Goal: Check status: Check status

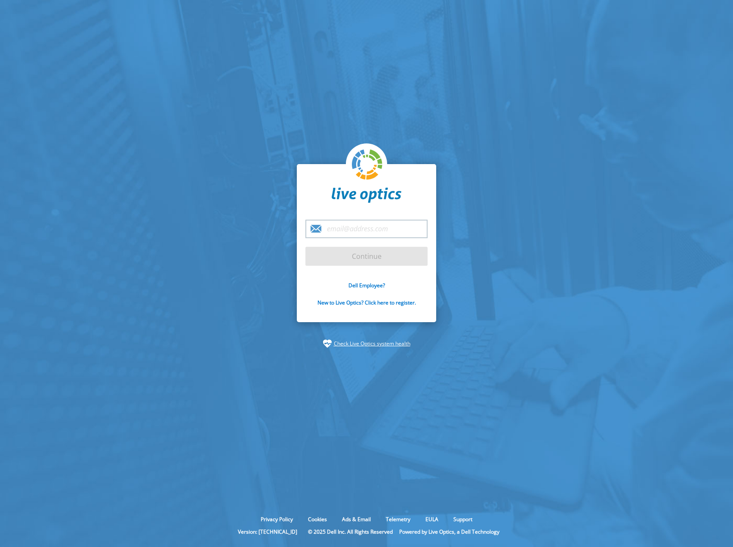
type input "[EMAIL_ADDRESS][DOMAIN_NAME]"
click at [391, 253] on input "Continue" at bounding box center [367, 256] width 122 height 19
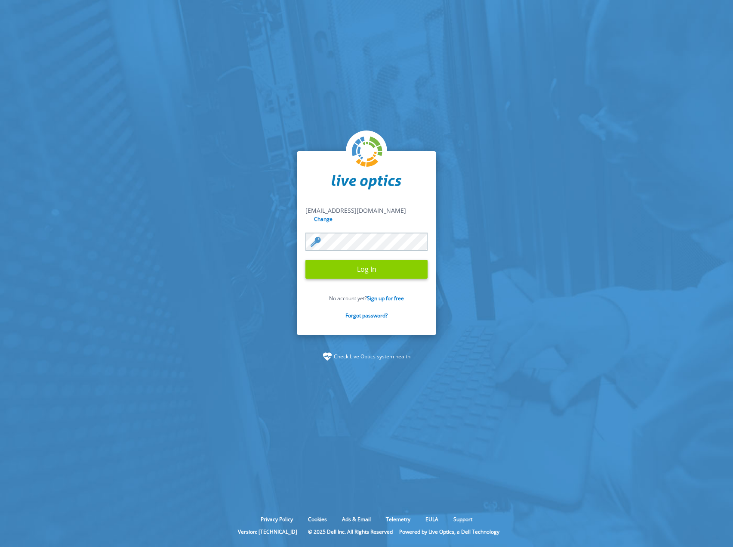
click at [378, 268] on input "Log In" at bounding box center [367, 269] width 122 height 19
click at [393, 265] on input "Log In" at bounding box center [367, 269] width 122 height 19
click at [376, 265] on input "Log In" at bounding box center [367, 269] width 122 height 19
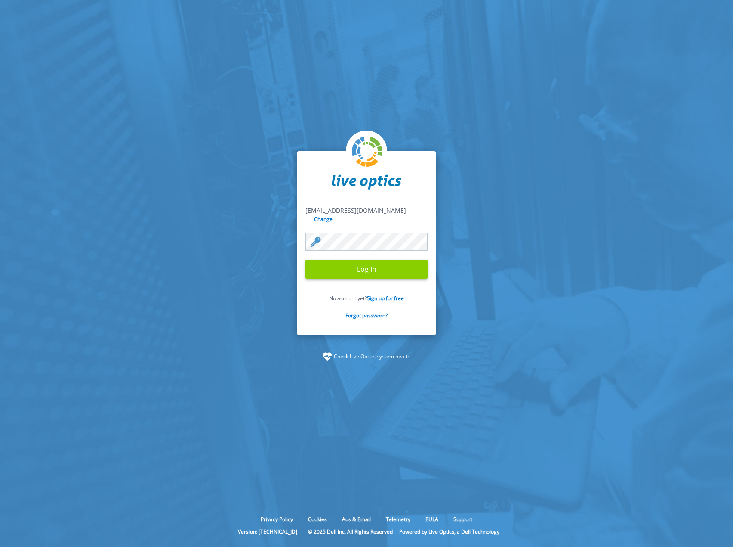
click at [376, 265] on input "Log In" at bounding box center [367, 269] width 122 height 19
click at [306, 260] on input "Log In" at bounding box center [367, 269] width 122 height 19
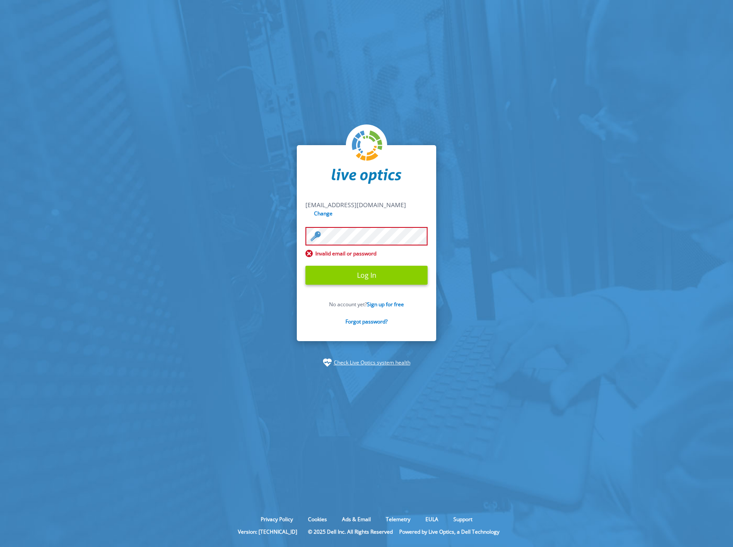
click at [353, 271] on input "Log In" at bounding box center [367, 275] width 122 height 19
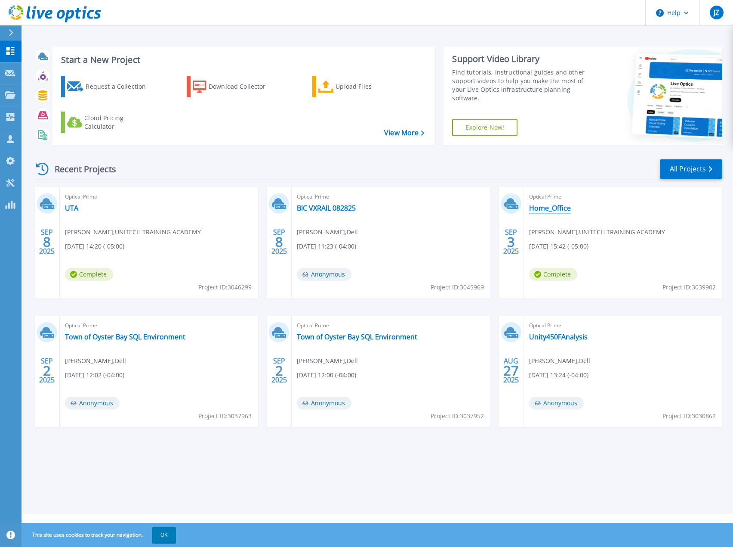
click at [547, 211] on link "Home_Office" at bounding box center [550, 208] width 42 height 9
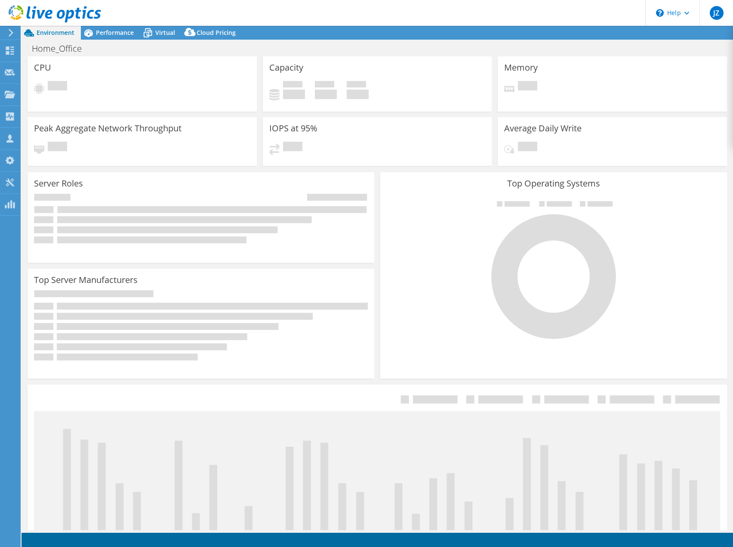
select select "USD"
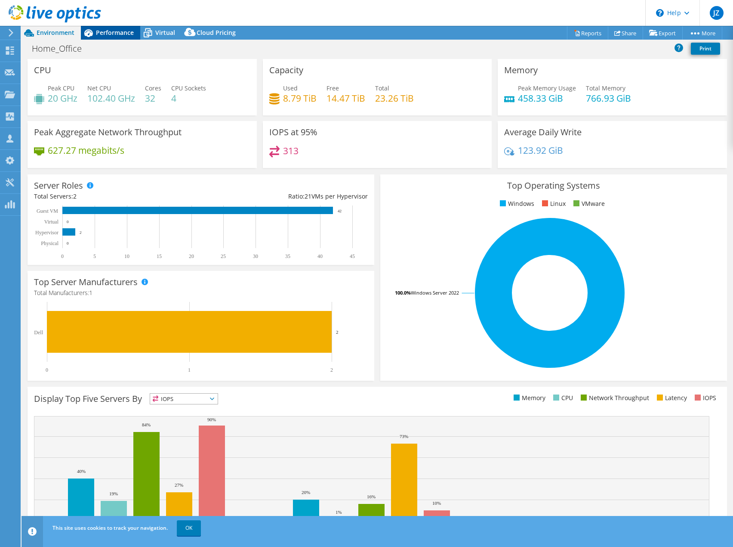
click at [111, 35] on span "Performance" at bounding box center [115, 32] width 38 height 8
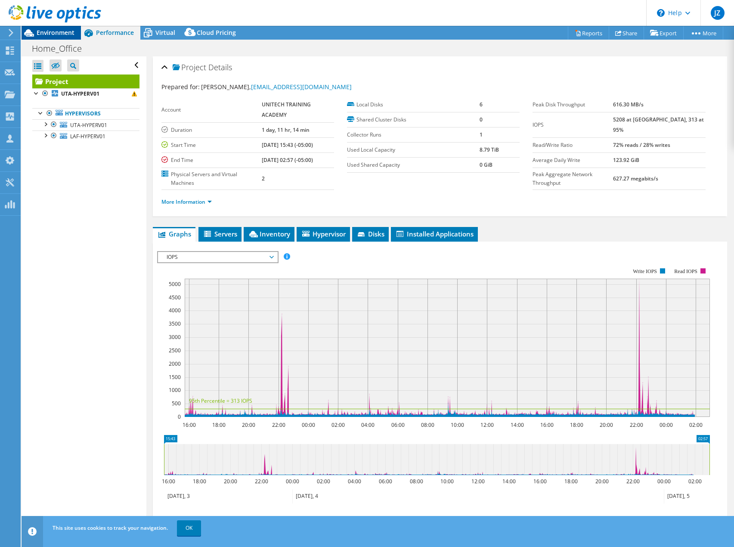
click at [59, 34] on span "Environment" at bounding box center [56, 32] width 38 height 8
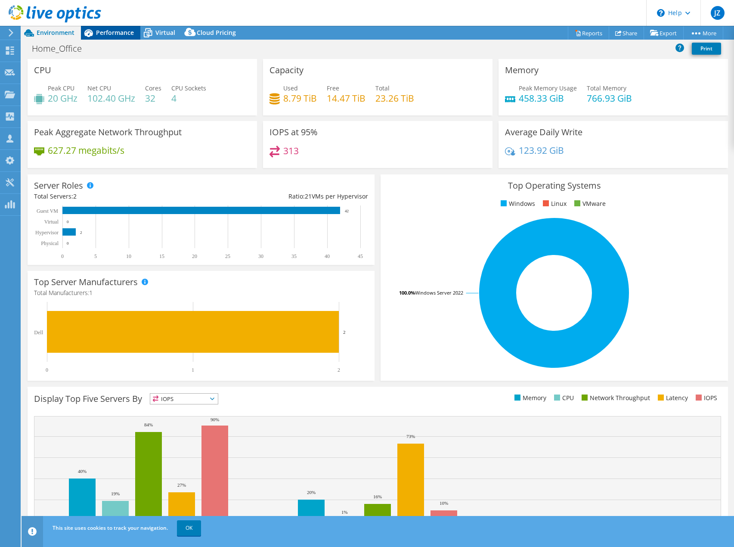
click at [116, 37] on div "Performance" at bounding box center [110, 33] width 59 height 14
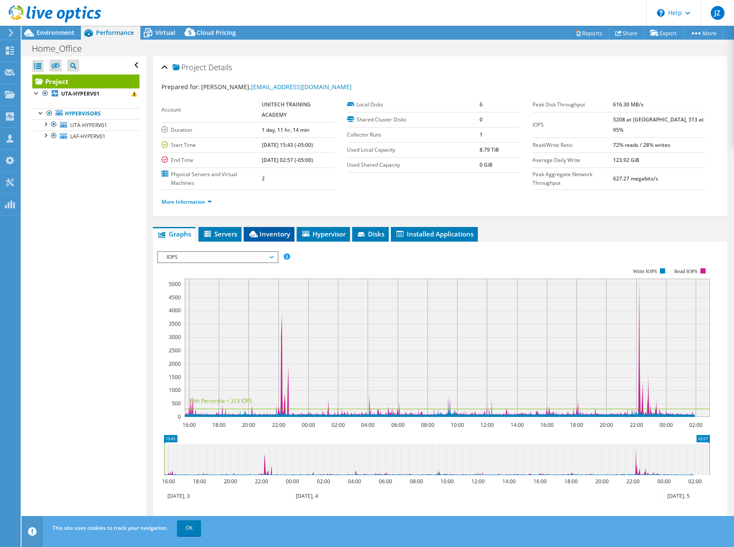
click at [258, 230] on span "Inventory" at bounding box center [269, 233] width 42 height 9
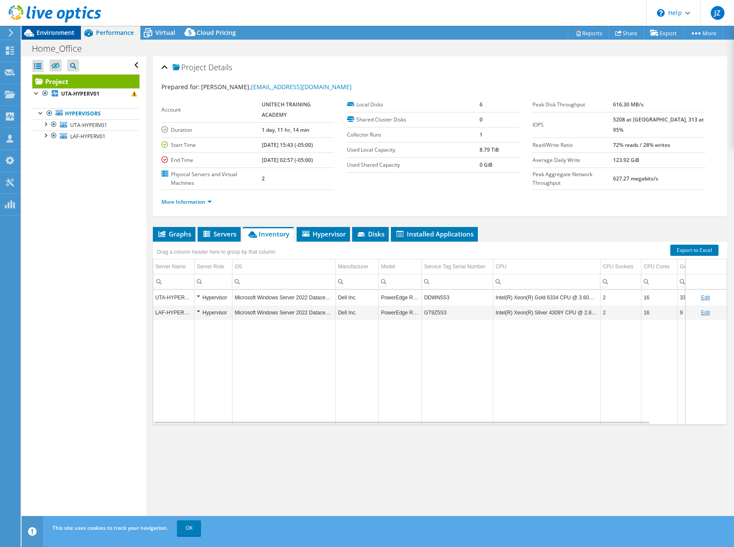
click at [40, 34] on span "Environment" at bounding box center [56, 32] width 38 height 8
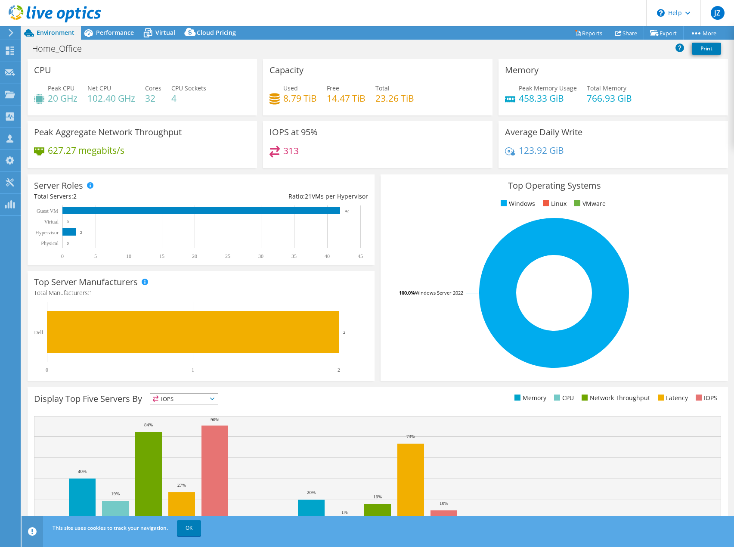
drag, startPoint x: 116, startPoint y: 35, endPoint x: 202, endPoint y: 75, distance: 94.9
click at [116, 35] on span "Performance" at bounding box center [115, 32] width 38 height 8
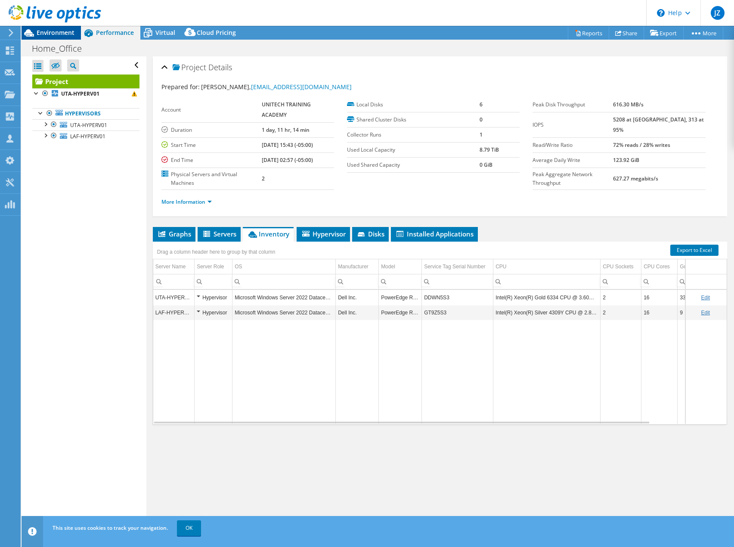
click at [56, 33] on span "Environment" at bounding box center [56, 32] width 38 height 8
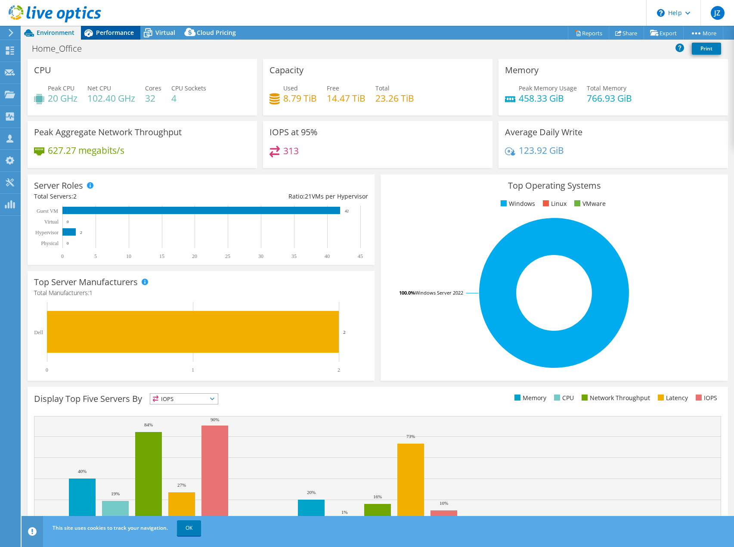
click at [108, 34] on span "Performance" at bounding box center [115, 32] width 38 height 8
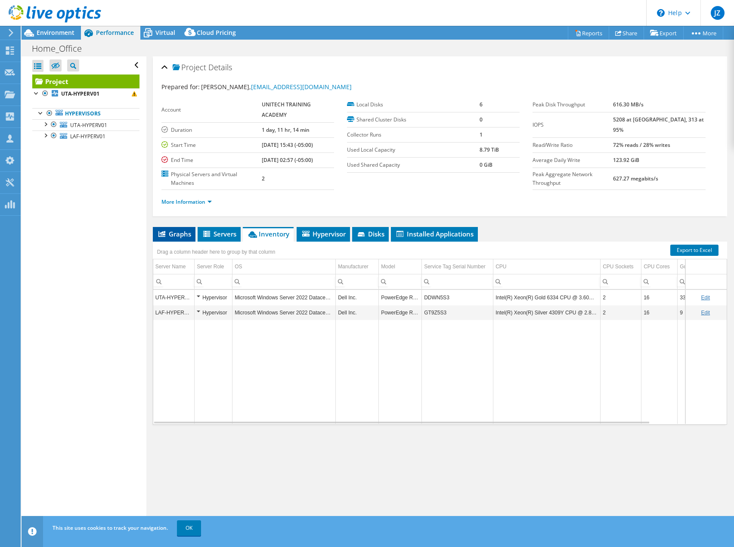
click at [180, 238] on li "Graphs" at bounding box center [174, 234] width 43 height 15
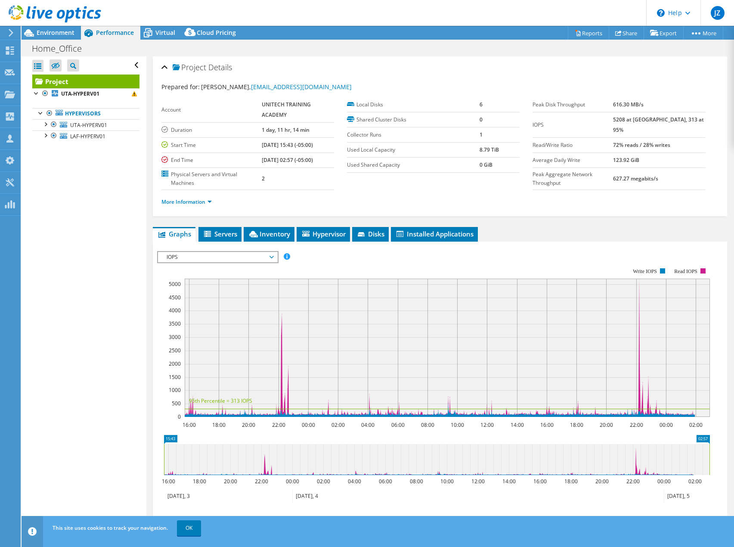
click at [239, 254] on span "IOPS" at bounding box center [217, 257] width 111 height 10
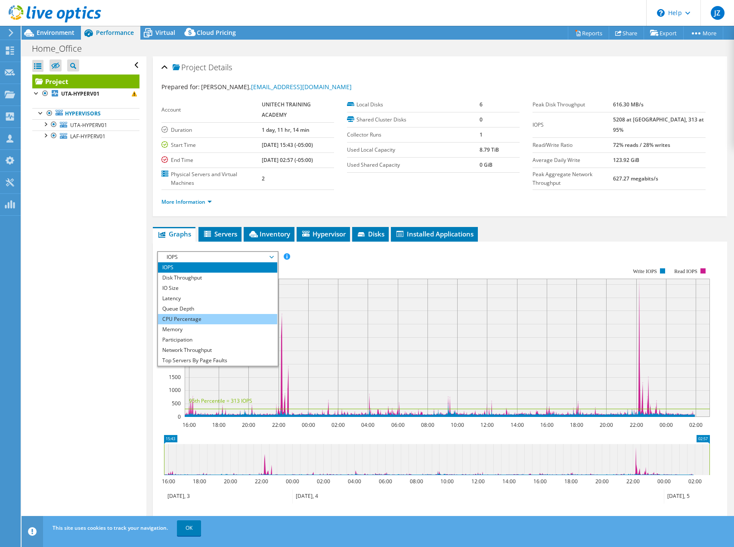
click at [207, 319] on li "CPU Percentage" at bounding box center [217, 319] width 119 height 10
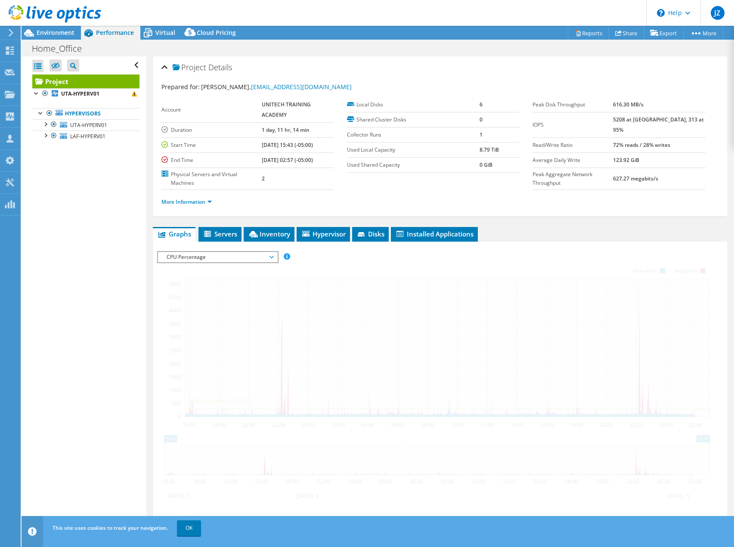
click at [427, 263] on div at bounding box center [440, 398] width 566 height 294
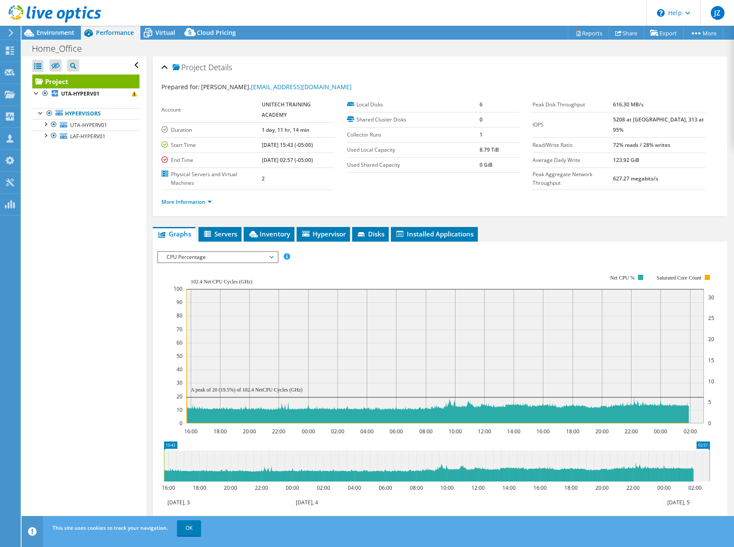
click at [234, 257] on span "CPU Percentage" at bounding box center [217, 257] width 111 height 10
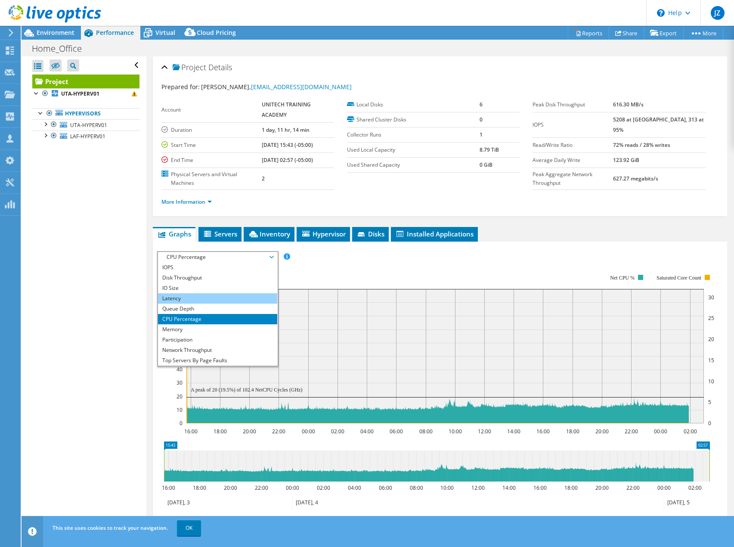
click at [207, 297] on li "Latency" at bounding box center [217, 298] width 119 height 10
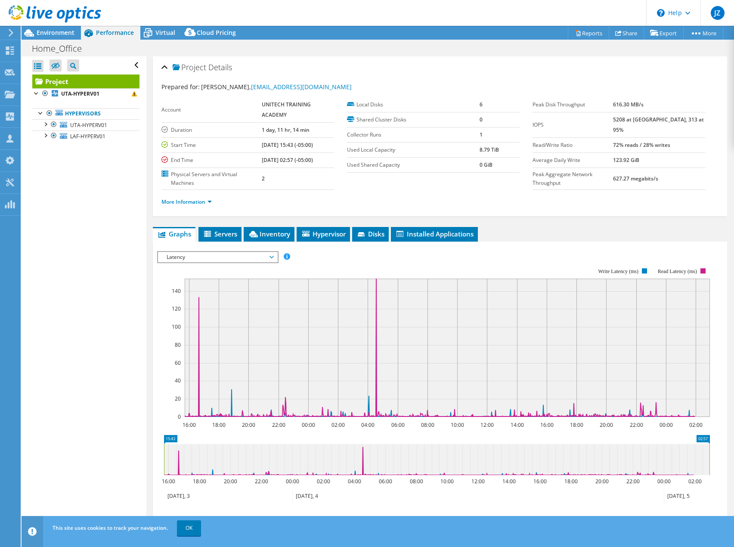
click at [438, 265] on div at bounding box center [440, 398] width 566 height 294
click at [155, 35] on icon at bounding box center [147, 32] width 15 height 15
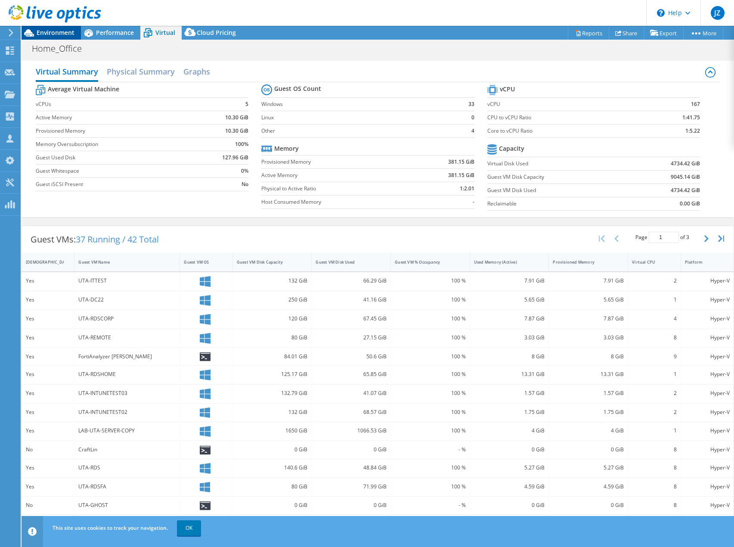
click at [53, 32] on span "Environment" at bounding box center [56, 32] width 38 height 8
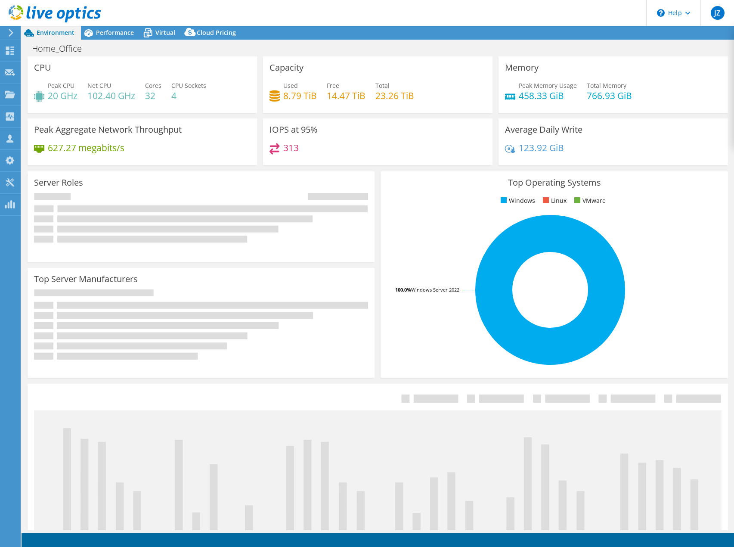
select select "USD"
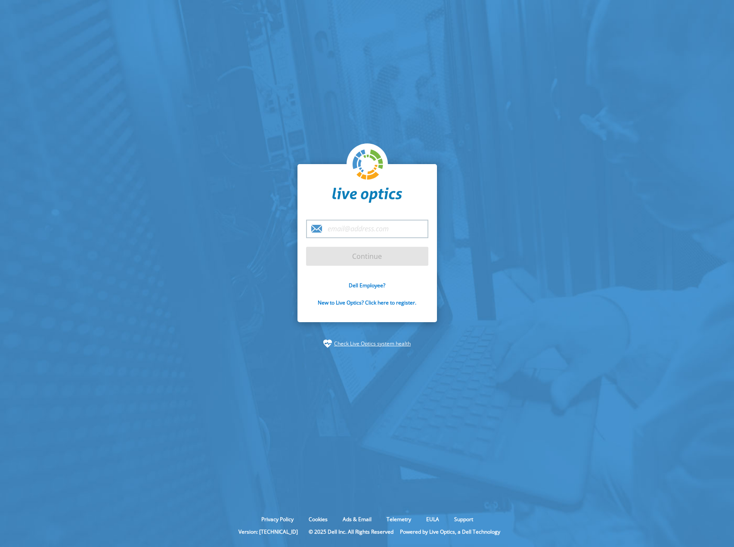
type input "[EMAIL_ADDRESS][DOMAIN_NAME]"
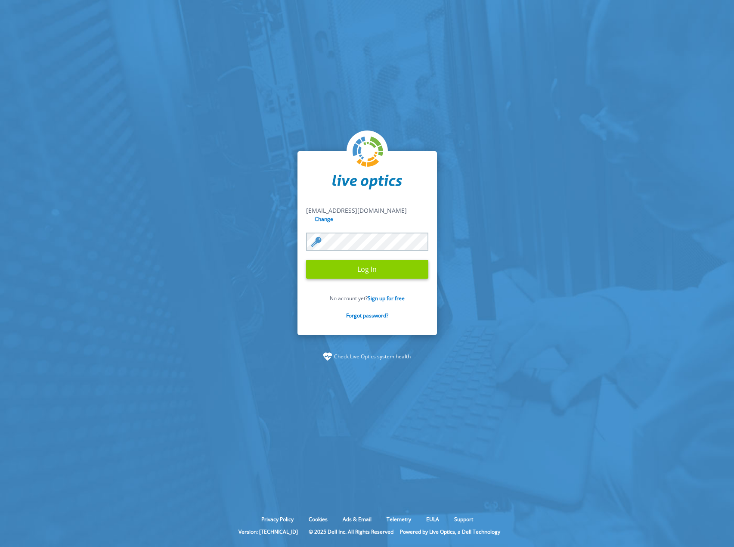
click at [387, 260] on input "Log In" at bounding box center [367, 269] width 122 height 19
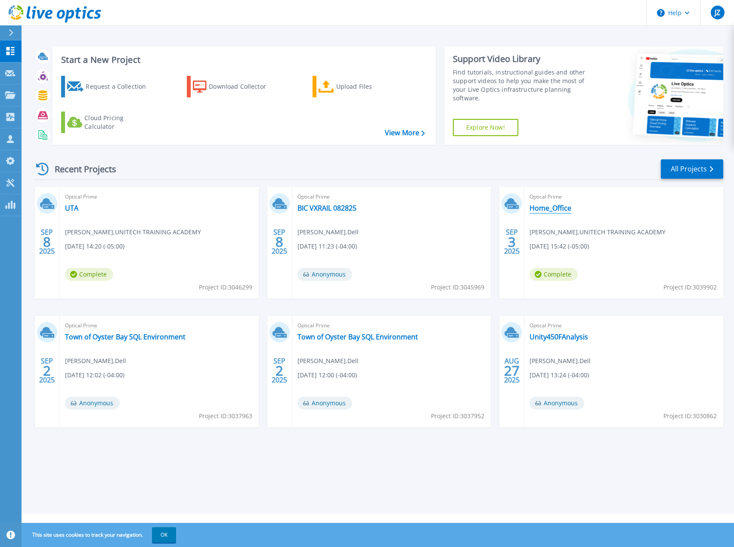
click at [536, 206] on link "Home_Office" at bounding box center [550, 208] width 42 height 9
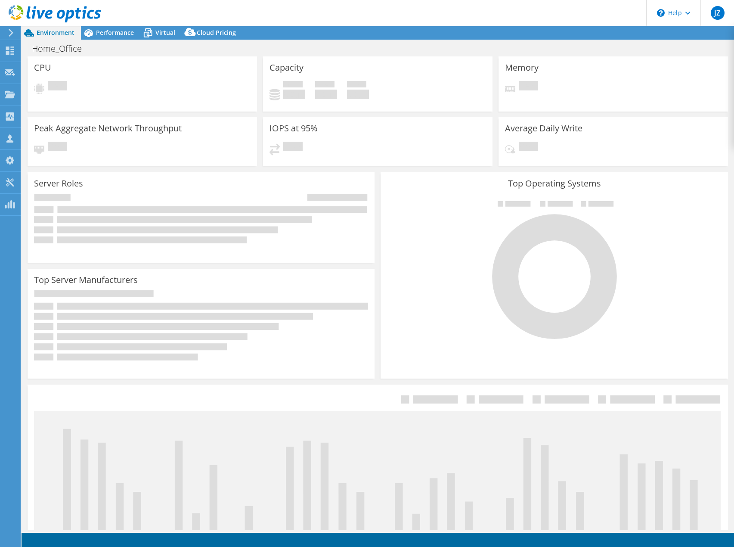
select select "USD"
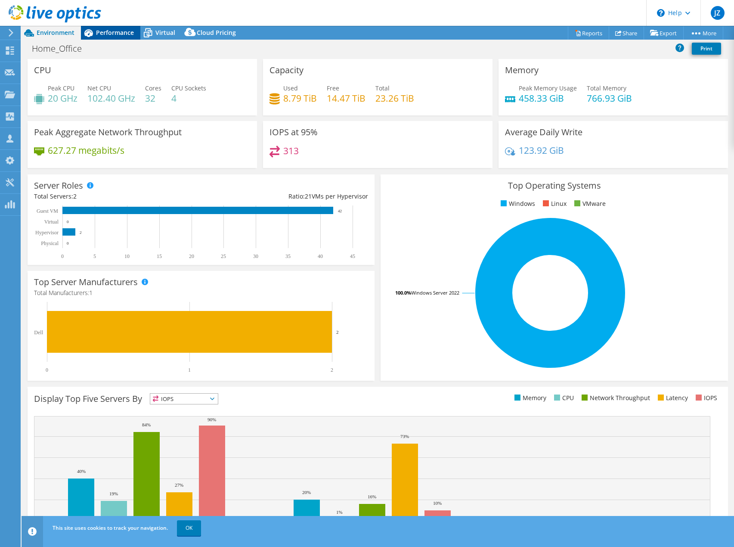
click at [107, 34] on span "Performance" at bounding box center [115, 32] width 38 height 8
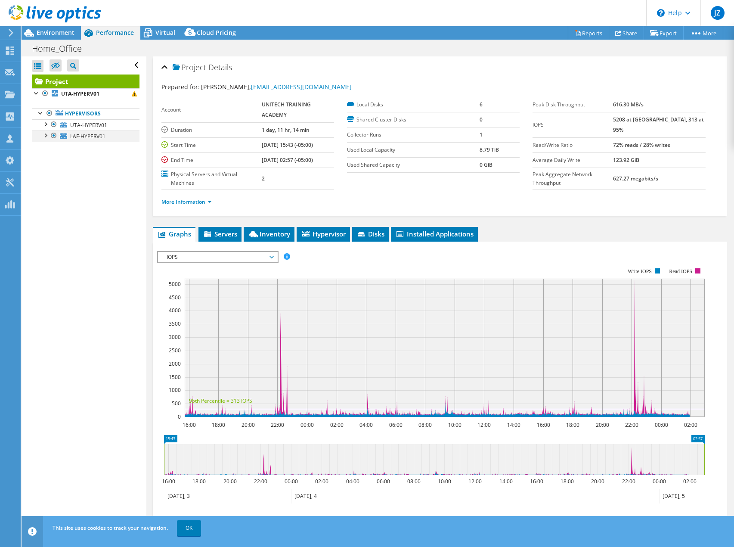
click at [52, 137] on div at bounding box center [54, 135] width 9 height 10
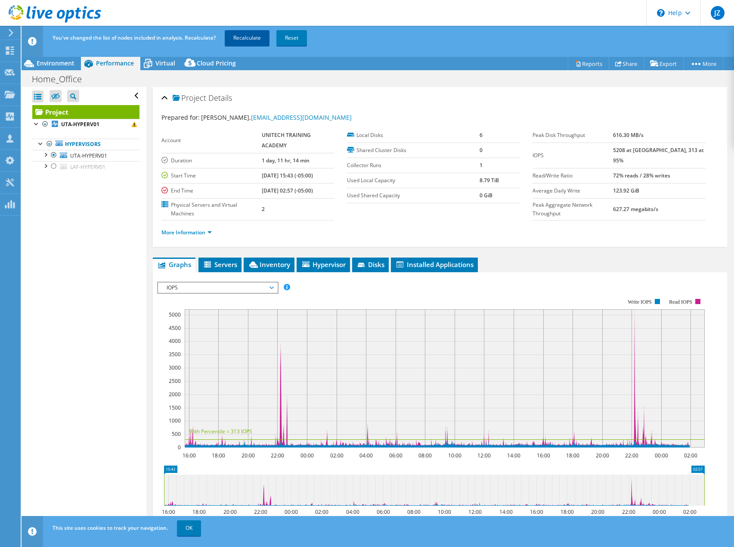
click at [245, 42] on link "Recalculate" at bounding box center [247, 37] width 45 height 15
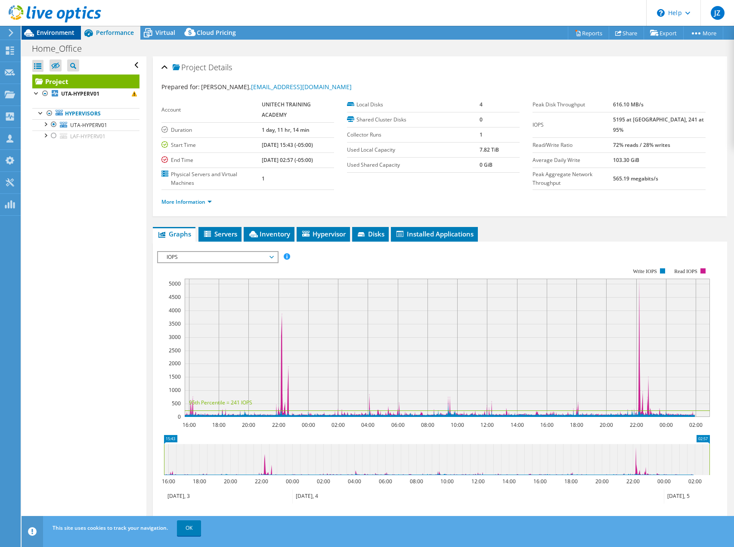
click at [68, 29] on span "Environment" at bounding box center [56, 32] width 38 height 8
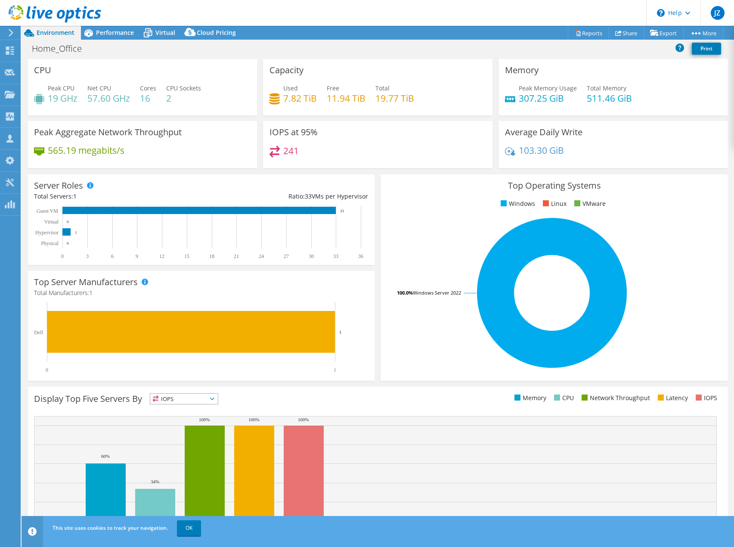
click at [106, 24] on header "JZ Partner Team Member [PERSON_NAME] [PERSON_NAME][EMAIL_ADDRESS][DOMAIN_NAME] …" at bounding box center [367, 13] width 734 height 26
click at [107, 33] on span "Performance" at bounding box center [115, 32] width 38 height 8
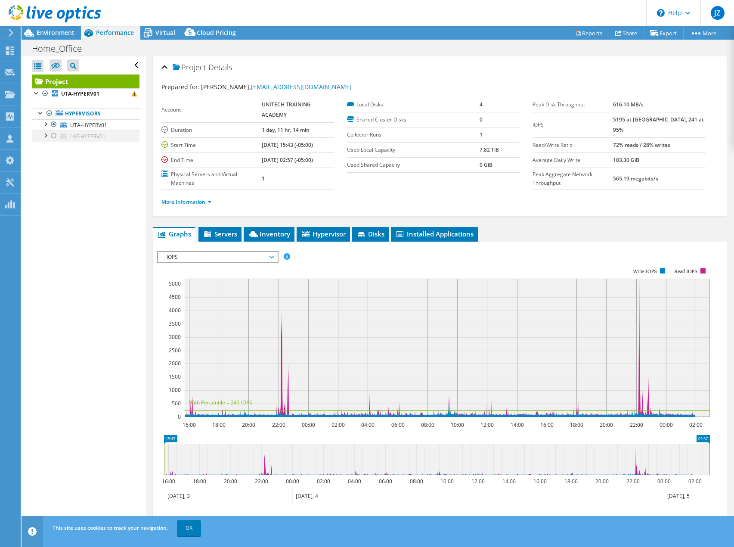
click at [53, 138] on div at bounding box center [54, 135] width 9 height 10
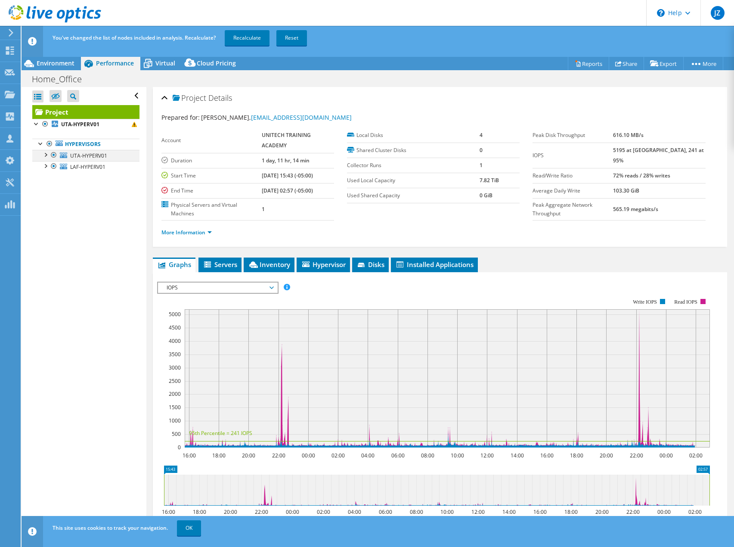
click at [53, 155] on div at bounding box center [54, 155] width 9 height 10
click at [254, 39] on link "Recalculate" at bounding box center [247, 37] width 45 height 15
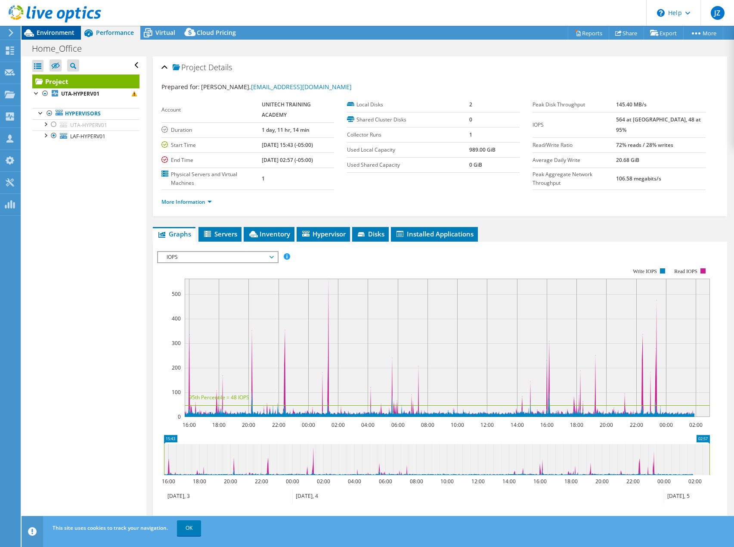
drag, startPoint x: 64, startPoint y: 33, endPoint x: 65, endPoint y: 37, distance: 4.3
click at [64, 33] on span "Environment" at bounding box center [56, 32] width 38 height 8
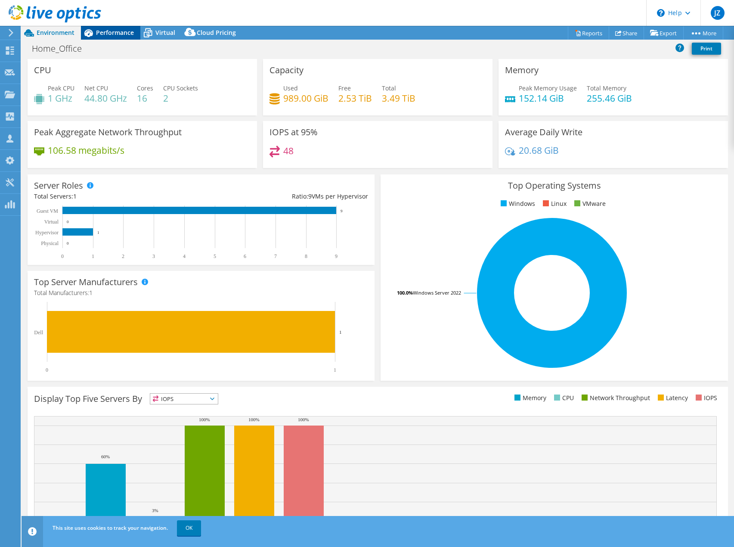
click at [107, 37] on div "Performance" at bounding box center [110, 33] width 59 height 14
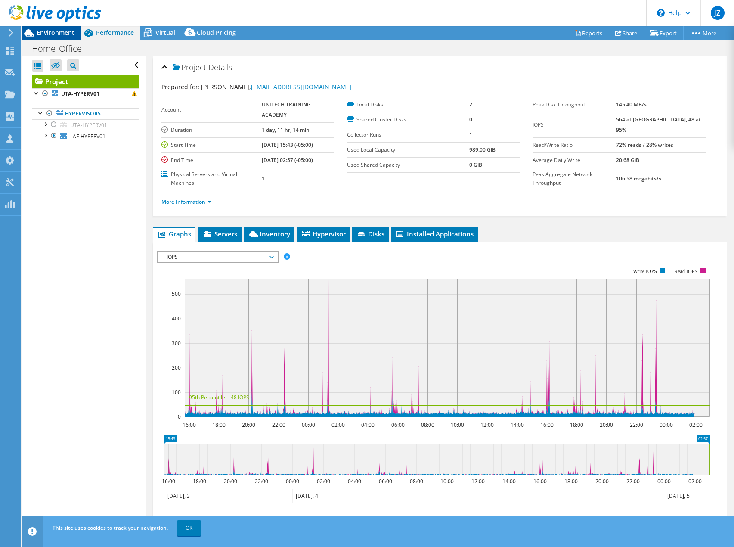
click at [61, 30] on span "Environment" at bounding box center [56, 32] width 38 height 8
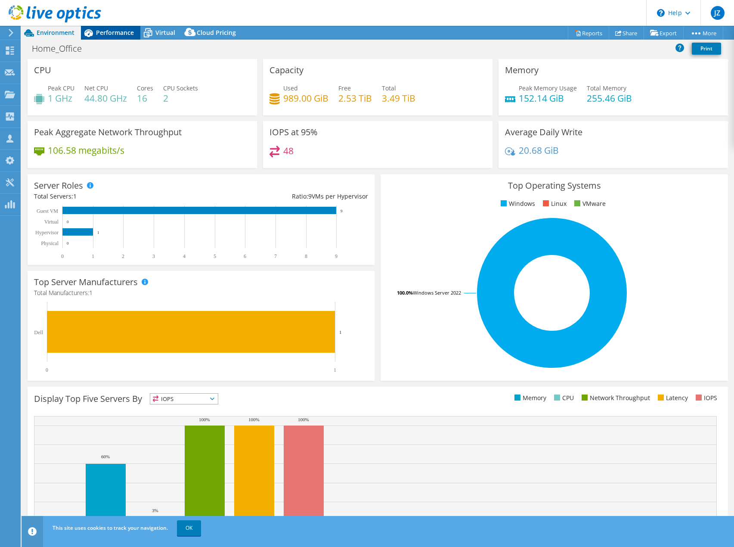
click at [108, 33] on span "Performance" at bounding box center [115, 32] width 38 height 8
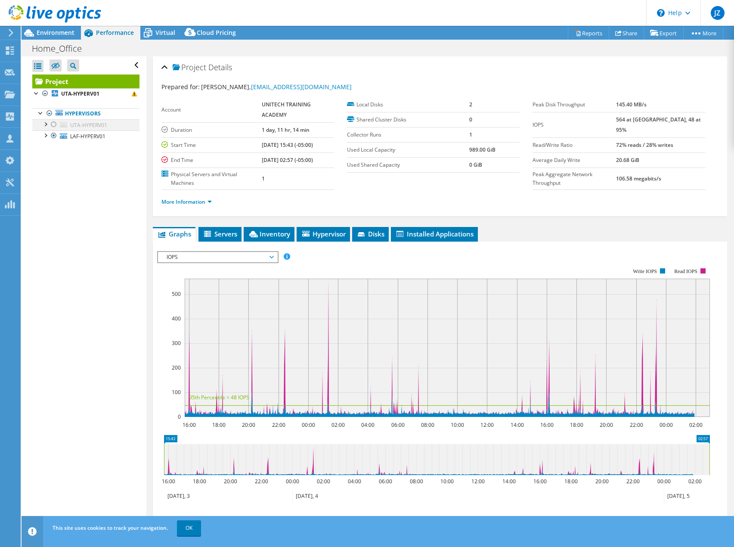
click at [53, 124] on div at bounding box center [54, 124] width 9 height 10
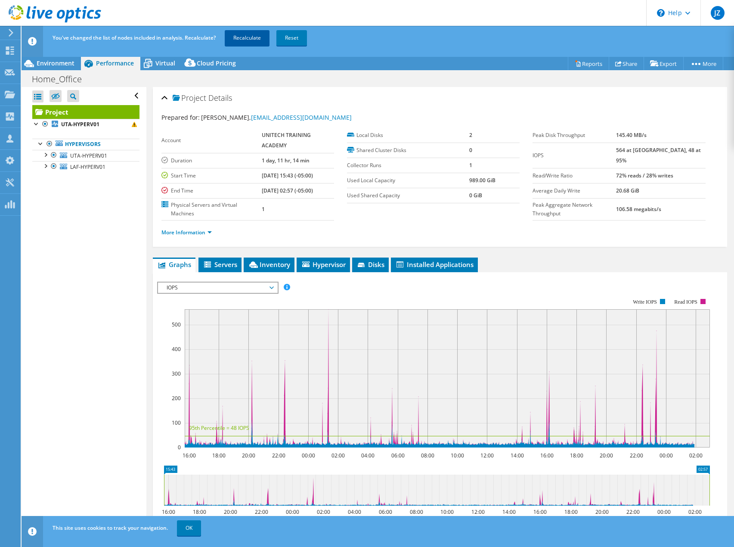
click at [241, 39] on link "Recalculate" at bounding box center [247, 37] width 45 height 15
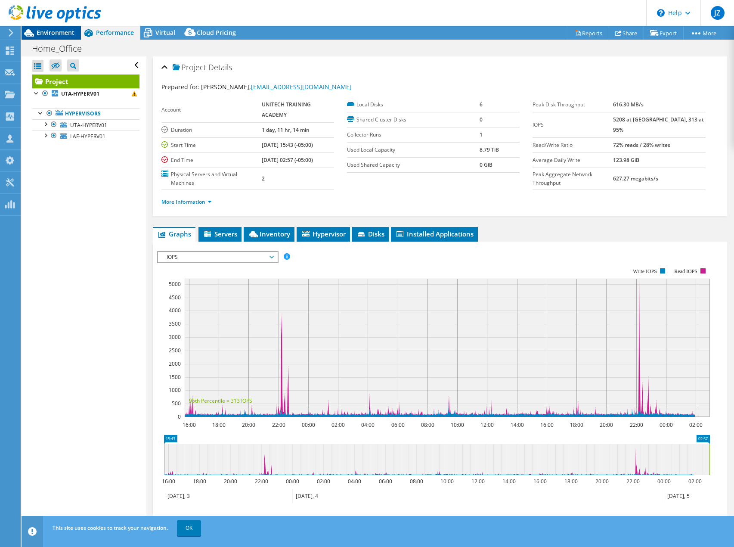
click at [65, 34] on span "Environment" at bounding box center [56, 32] width 38 height 8
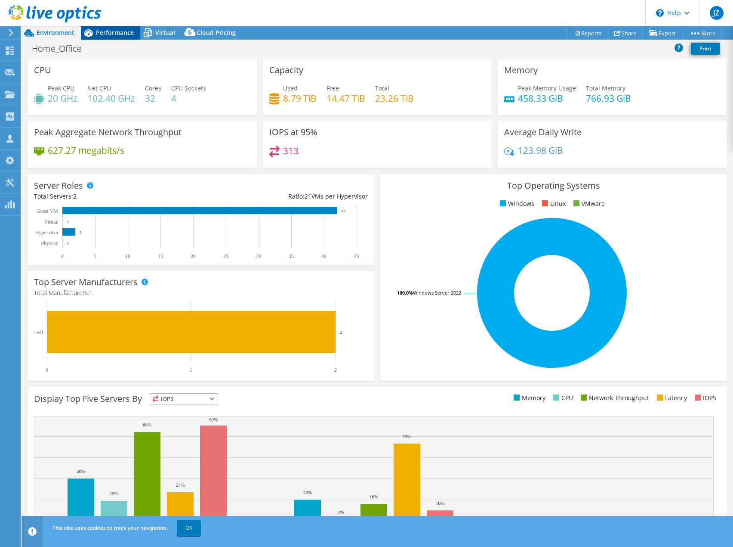
click at [128, 31] on span "Performance" at bounding box center [115, 32] width 38 height 8
